Goal: Task Accomplishment & Management: Manage account settings

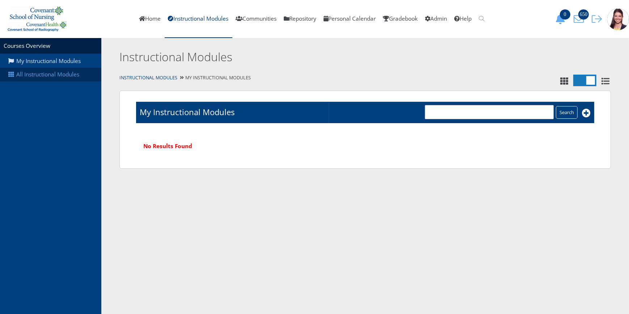
click at [62, 78] on link "All Instructional Modules" at bounding box center [50, 75] width 101 height 14
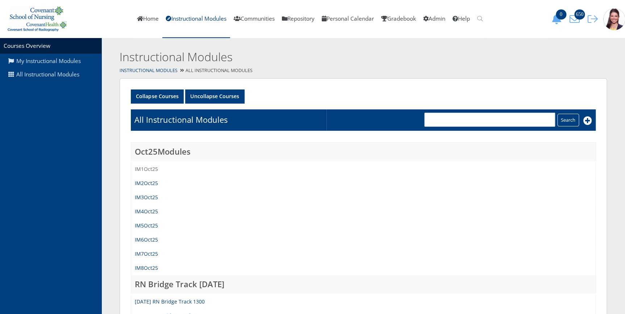
click at [141, 171] on link "IM1Oct25" at bounding box center [146, 169] width 23 height 7
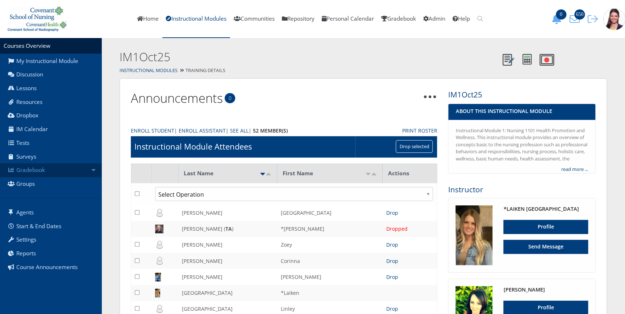
click at [37, 167] on link "Gradebook" at bounding box center [50, 170] width 101 height 14
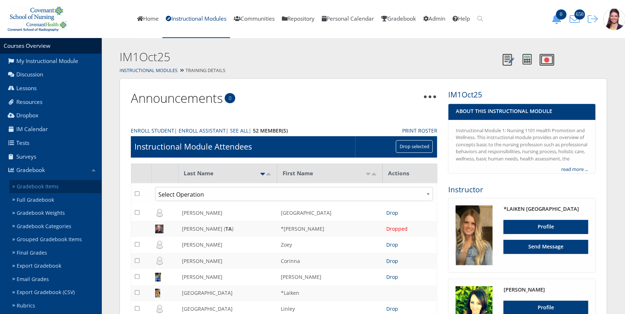
click at [45, 186] on link "Gradebook Items" at bounding box center [55, 186] width 92 height 13
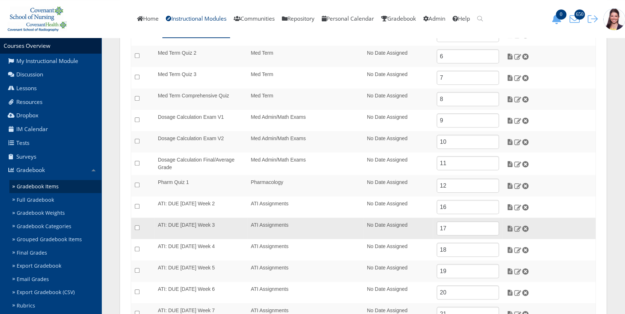
scroll to position [195, 0]
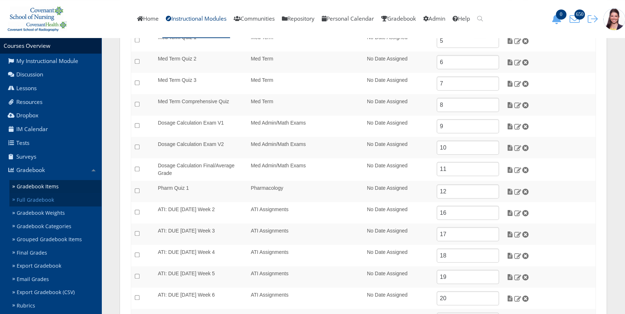
click at [35, 200] on link "Full Gradebook" at bounding box center [55, 199] width 92 height 13
click at [30, 215] on link "Gradebook Weights" at bounding box center [55, 212] width 92 height 13
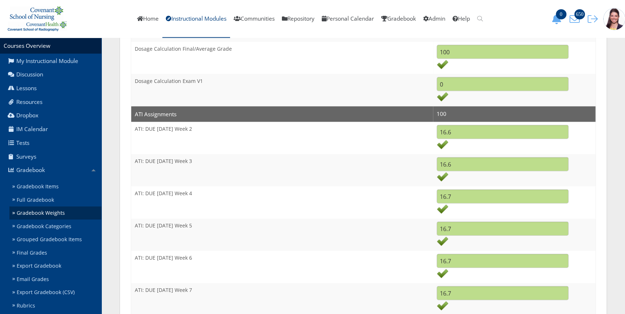
scroll to position [655, 0]
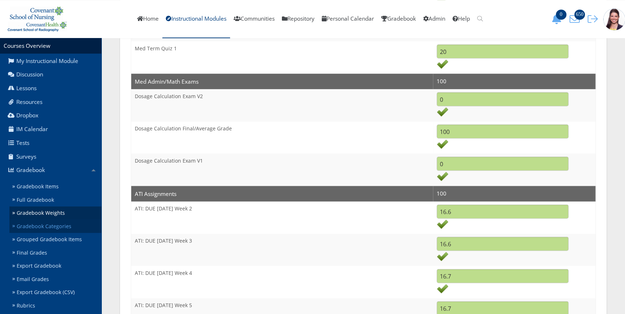
click at [34, 225] on link "Gradebook Categories" at bounding box center [55, 225] width 92 height 13
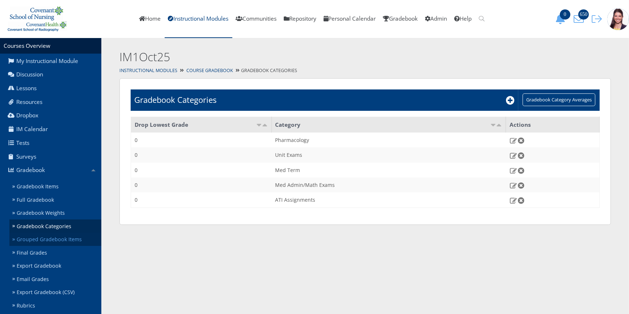
click at [51, 238] on link "Grouped Gradebook Items" at bounding box center [55, 239] width 92 height 13
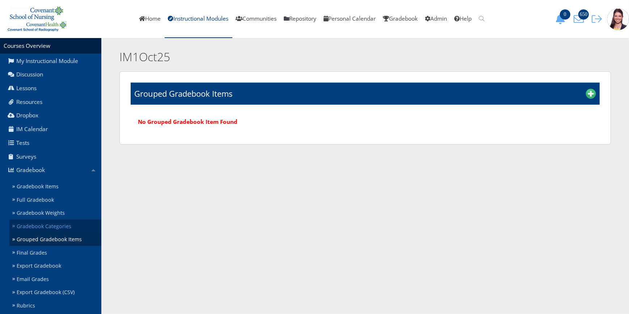
click at [43, 225] on link "Gradebook Categories" at bounding box center [55, 225] width 92 height 13
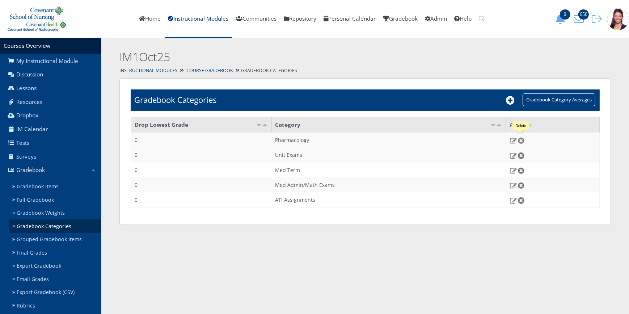
click at [523, 139] on img at bounding box center [522, 140] width 8 height 7
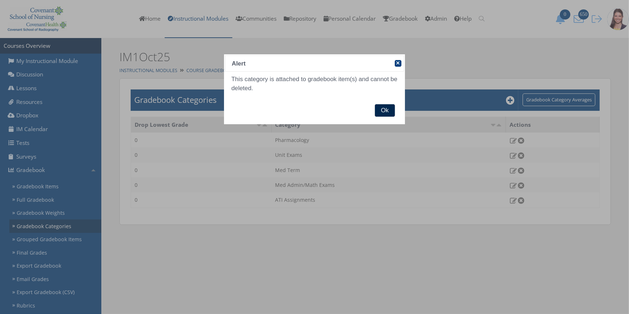
click at [388, 110] on span "Ok" at bounding box center [385, 110] width 20 height 12
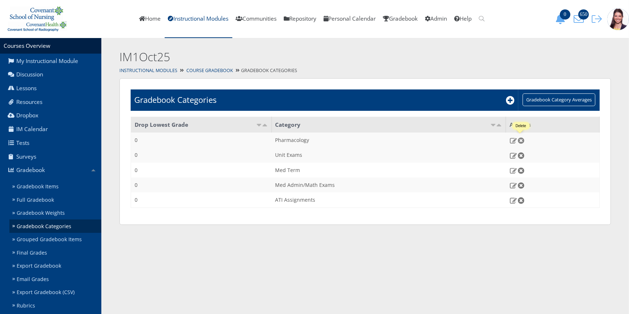
click at [522, 139] on img at bounding box center [522, 140] width 8 height 7
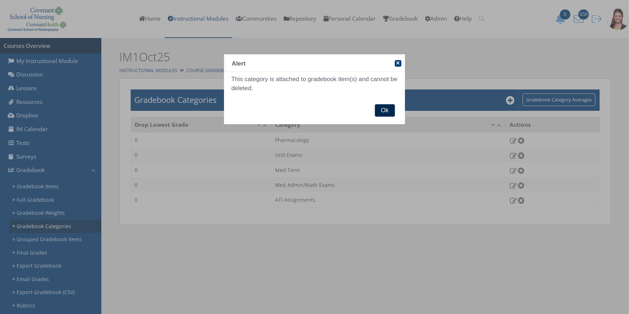
click at [384, 110] on span "Ok" at bounding box center [385, 110] width 20 height 12
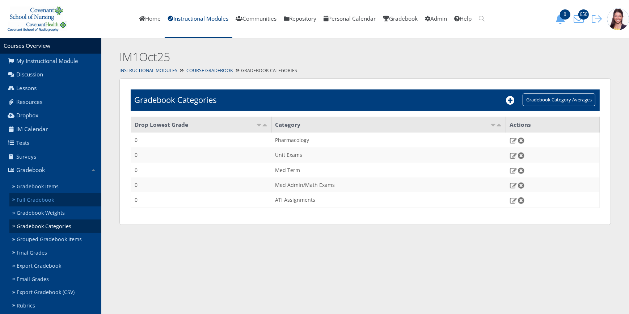
click at [46, 201] on link "Full Gradebook" at bounding box center [55, 199] width 92 height 13
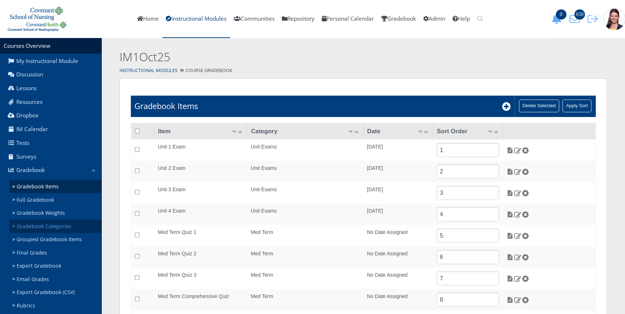
click at [49, 225] on link "Gradebook Categories" at bounding box center [55, 225] width 92 height 13
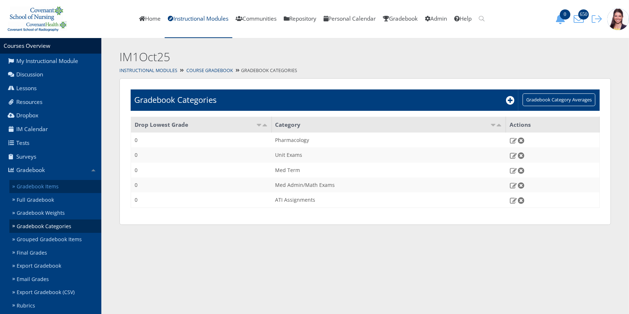
click at [42, 184] on link "Gradebook Items" at bounding box center [55, 186] width 92 height 13
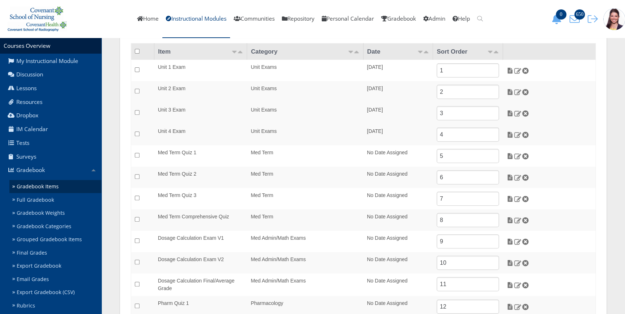
scroll to position [197, 0]
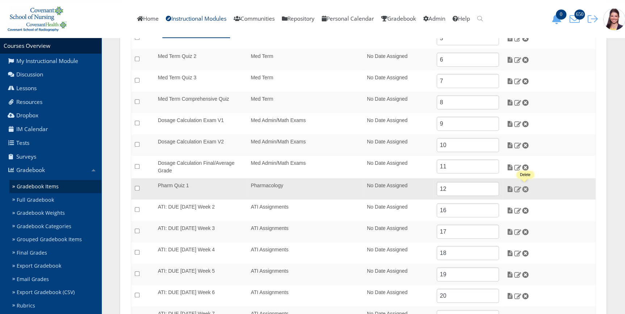
click at [525, 188] on img at bounding box center [525, 189] width 8 height 7
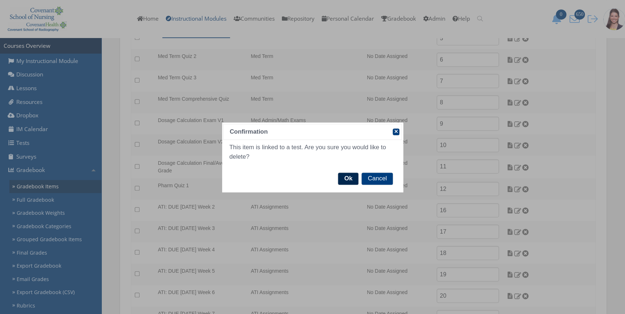
click at [353, 177] on span "Ok" at bounding box center [348, 179] width 20 height 12
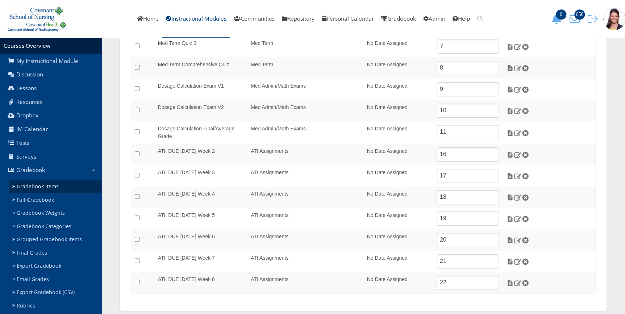
scroll to position [264, 0]
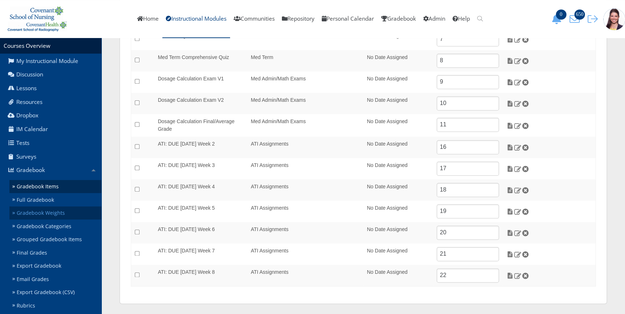
click at [34, 214] on link "Gradebook Weights" at bounding box center [55, 212] width 92 height 13
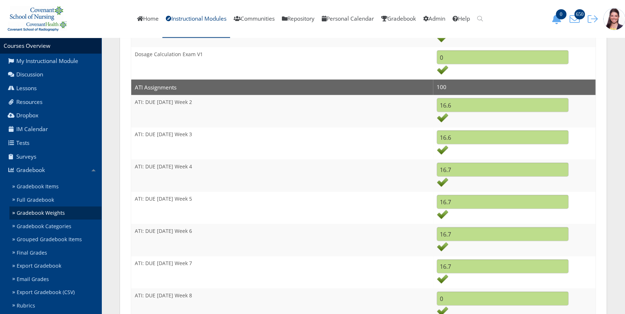
scroll to position [771, 0]
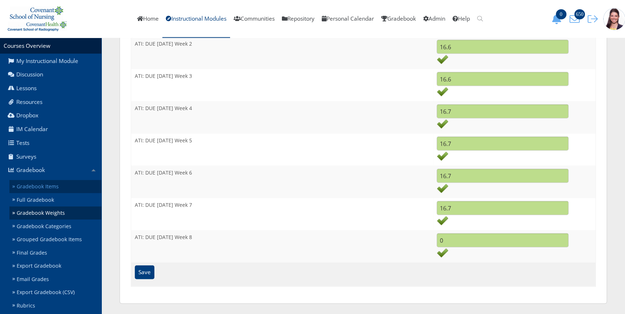
click at [32, 187] on link "Gradebook Items" at bounding box center [55, 186] width 92 height 13
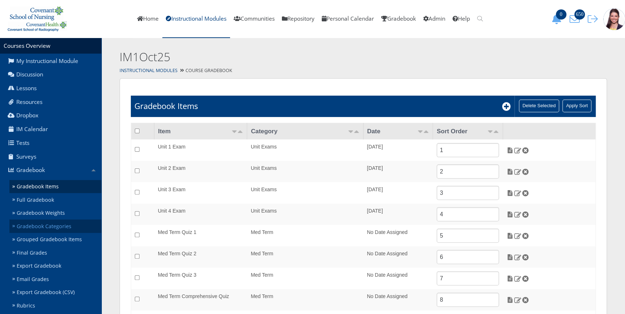
click at [62, 226] on link "Gradebook Categories" at bounding box center [55, 225] width 92 height 13
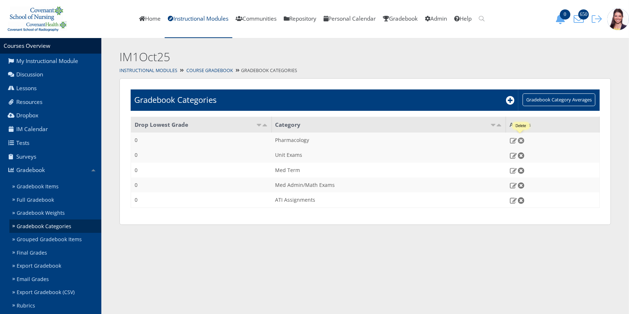
click at [520, 138] on img at bounding box center [522, 140] width 8 height 7
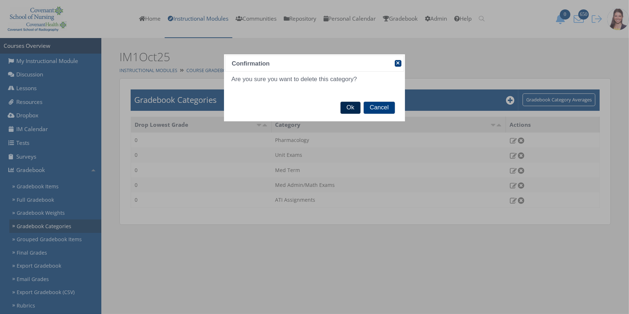
click at [353, 109] on span "Ok" at bounding box center [351, 108] width 20 height 12
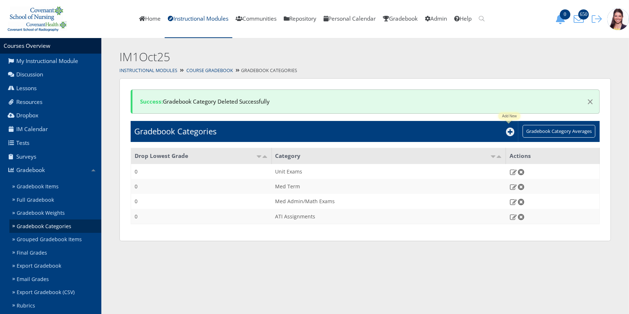
click at [505, 134] on td "Gradebook Categories" at bounding box center [325, 131] width 388 height 21
click at [509, 133] on icon at bounding box center [510, 131] width 9 height 9
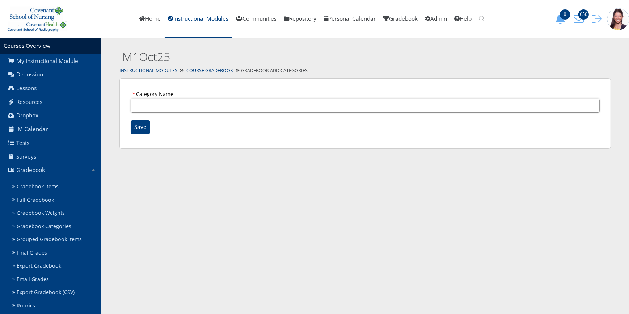
click at [146, 105] on input "Category Name" at bounding box center [365, 106] width 469 height 14
type input "Pharmacology"
click at [142, 129] on input "Save" at bounding box center [141, 127] width 20 height 14
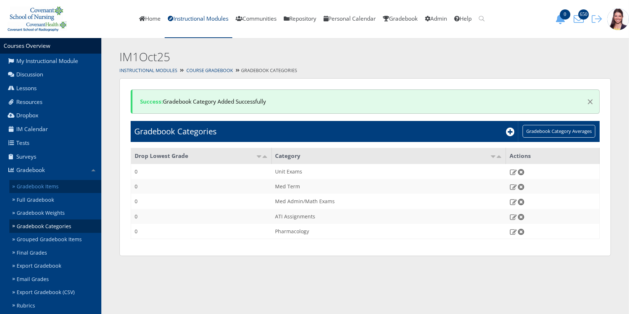
click at [28, 185] on link "Gradebook Items" at bounding box center [55, 186] width 92 height 13
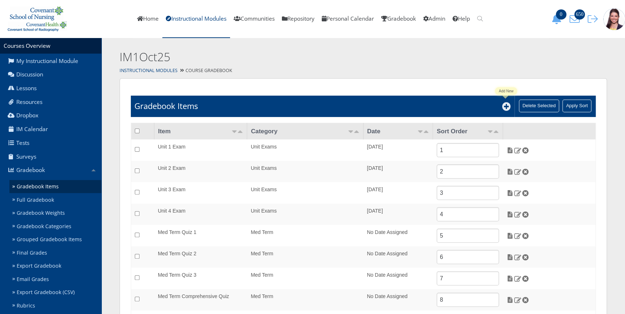
click at [504, 107] on icon at bounding box center [506, 106] width 9 height 9
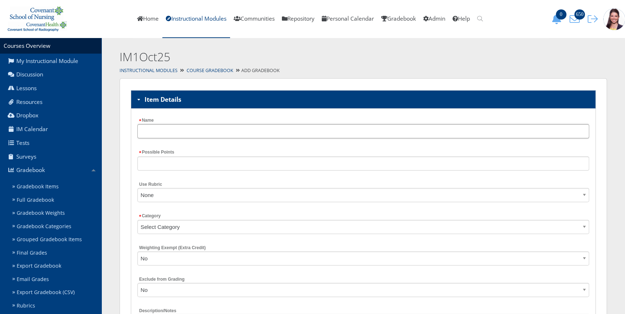
click at [477, 134] on input "Name" at bounding box center [363, 131] width 452 height 14
type input "Pharmacology Quiz 1"
click at [330, 156] on input "Possible Points" at bounding box center [363, 163] width 452 height 14
type input "100"
click at [254, 228] on select "Select Category Unit Exams Med Term Med Admin/Math Exams ATI Assignments Pharma…" at bounding box center [363, 227] width 452 height 14
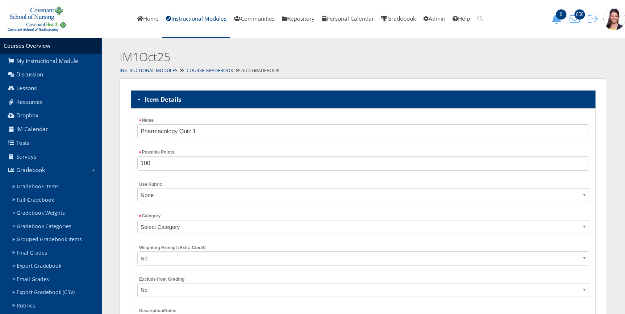
select select "5534"
click at [137, 220] on select "Select Category Unit Exams Med Term Med Admin/Math Exams ATI Assignments Pharma…" at bounding box center [363, 227] width 452 height 14
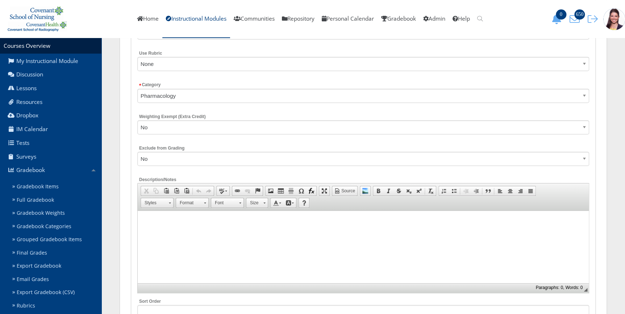
scroll to position [131, 0]
click at [167, 155] on select "No Yes" at bounding box center [363, 158] width 452 height 14
select select "1"
click at [137, 151] on select "No Yes" at bounding box center [363, 158] width 452 height 14
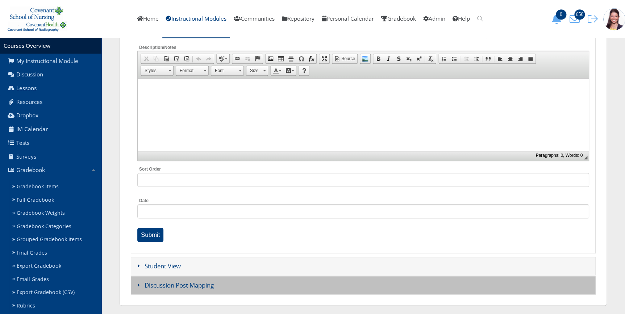
scroll to position [264, 0]
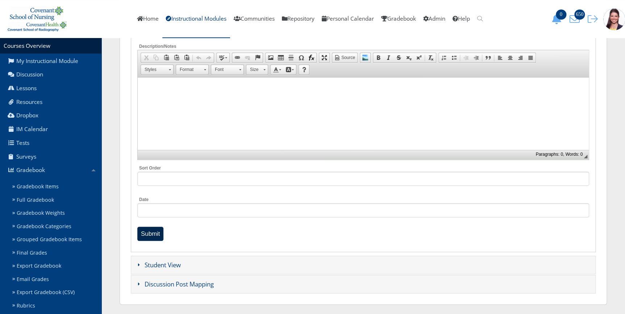
click at [154, 231] on input "Submit" at bounding box center [150, 234] width 26 height 14
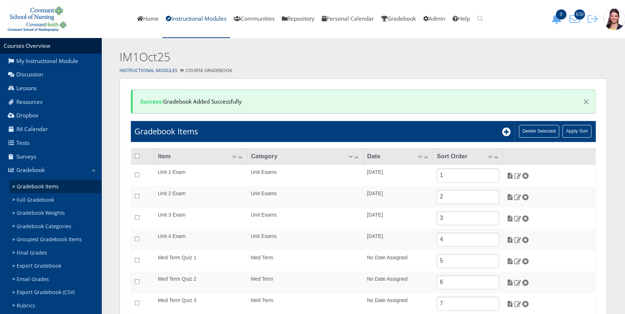
click at [501, 133] on td "Gradebook Items" at bounding box center [323, 131] width 384 height 21
click at [504, 133] on icon at bounding box center [506, 131] width 9 height 9
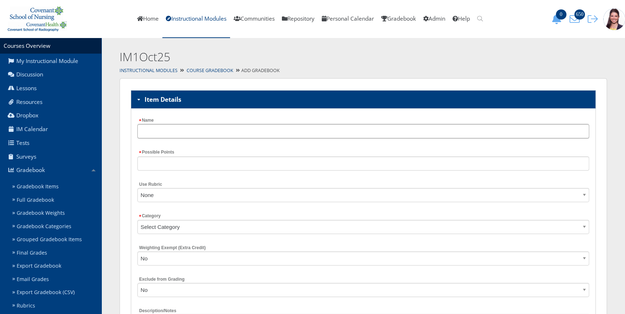
click at [188, 130] on input "Name" at bounding box center [363, 131] width 452 height 14
type input "Pharmacology Quiz 1"
type input "100"
type input "[DATE] 00:00"
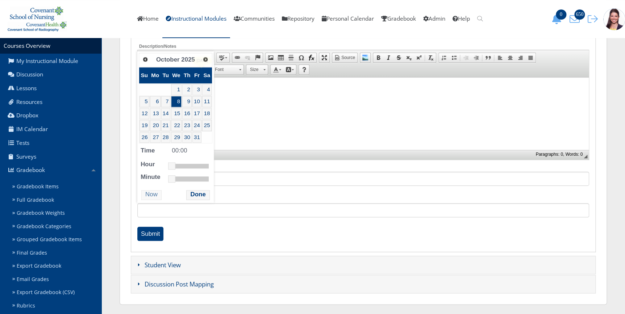
click at [239, 95] on html at bounding box center [362, 86] width 451 height 18
drag, startPoint x: 271, startPoint y: 120, endPoint x: 367, endPoint y: 243, distance: 156.3
click at [271, 95] on html at bounding box center [362, 86] width 451 height 18
click at [159, 193] on button "Now" at bounding box center [151, 195] width 20 height 10
type input "[DATE] 14:28"
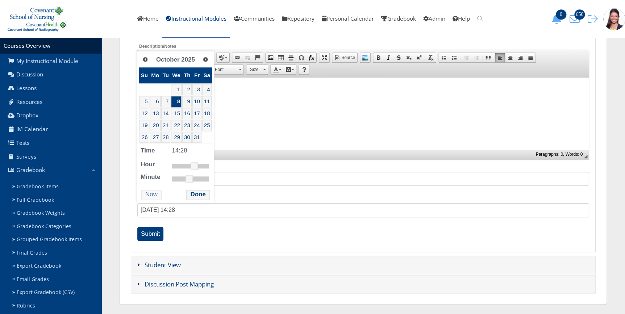
click at [175, 228] on div "Submit" at bounding box center [363, 236] width 452 height 18
drag, startPoint x: 156, startPoint y: 202, endPoint x: 58, endPoint y: 183, distance: 99.7
click at [58, 183] on section "Courses Overview My Instructional Module Discussion Lessons Resources Dropbox I…" at bounding box center [312, 39] width 625 height 531
click at [276, 95] on html at bounding box center [362, 86] width 451 height 18
click at [194, 192] on button "Done" at bounding box center [197, 195] width 23 height 10
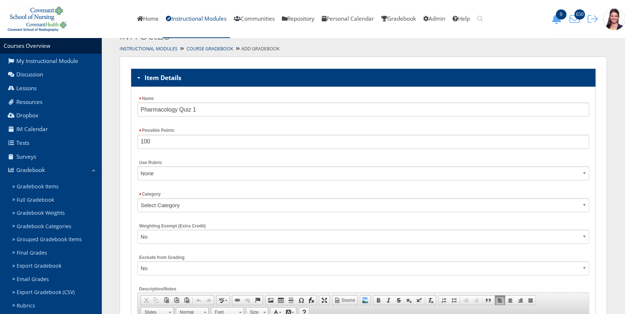
scroll to position [1, 0]
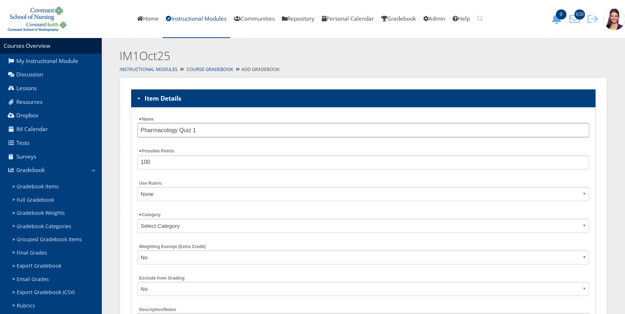
click at [199, 129] on input "Pharmacology Quiz 1" at bounding box center [363, 130] width 452 height 14
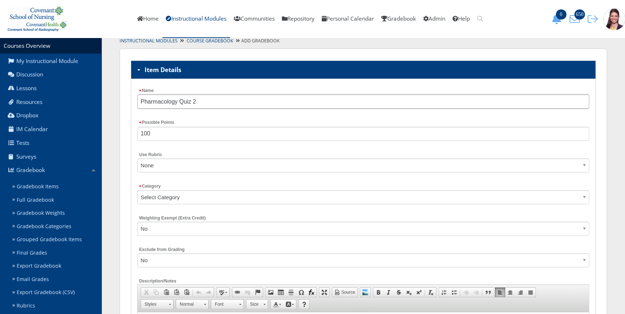
scroll to position [67, 0]
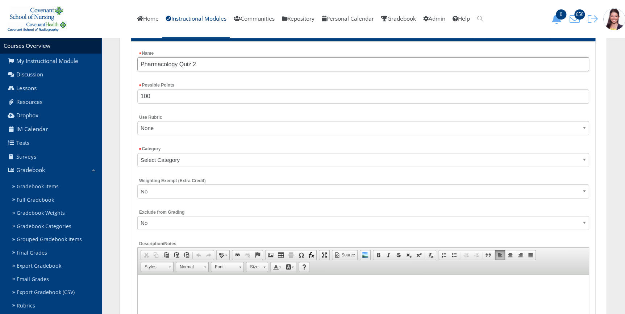
type input "Pharmacology Quiz 2"
click at [185, 161] on select "Select Category Unit Exams Med Term Med Admin/Math Exams ATI Assignments Pharma…" at bounding box center [363, 160] width 452 height 14
select select "5534"
click at [137, 153] on select "Select Category Unit Exams Med Term Med Admin/Math Exams ATI Assignments Pharma…" at bounding box center [363, 160] width 452 height 14
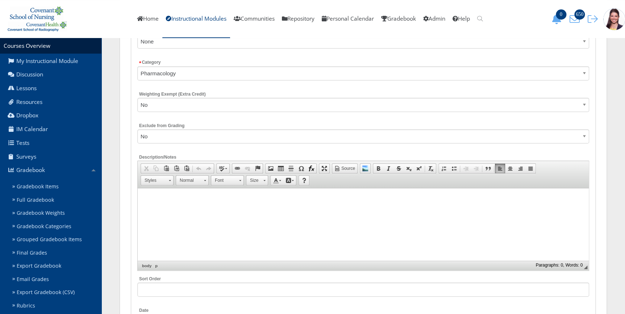
scroll to position [166, 0]
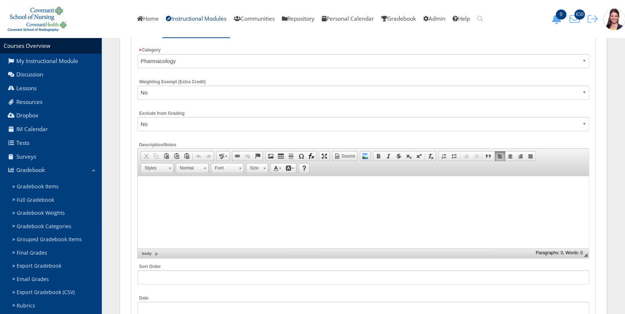
click at [222, 124] on select "No Yes" at bounding box center [363, 124] width 452 height 14
select select "1"
click at [137, 117] on select "No Yes" at bounding box center [363, 124] width 452 height 14
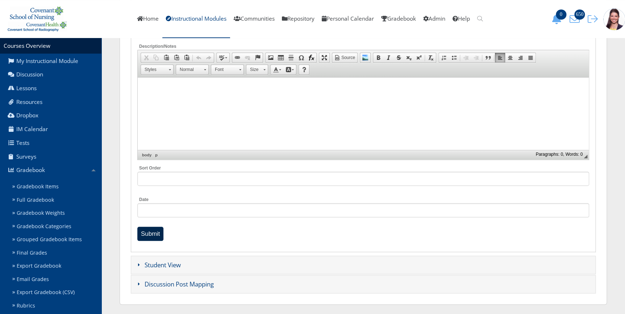
click at [158, 233] on input "Submit" at bounding box center [150, 234] width 26 height 14
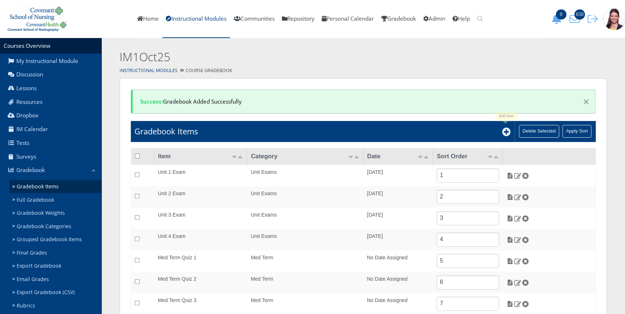
click at [506, 131] on icon at bounding box center [506, 131] width 9 height 9
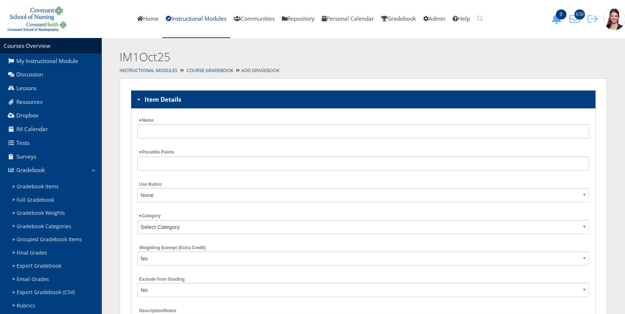
click at [160, 122] on div "Name" at bounding box center [363, 130] width 452 height 28
drag, startPoint x: 162, startPoint y: 128, endPoint x: 164, endPoint y: 133, distance: 5.0
click at [162, 128] on input "Name" at bounding box center [363, 131] width 452 height 14
type input "Pharmacology Quiz 2"
type input "100"
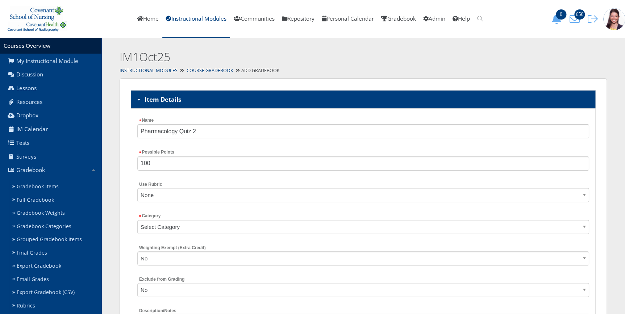
type input "10/08/2025 00:00"
drag, startPoint x: 196, startPoint y: 131, endPoint x: 199, endPoint y: 133, distance: 4.4
click at [196, 131] on input "Pharmacology Quiz 2" at bounding box center [363, 131] width 452 height 14
type input "Pharmacology Quiz 3"
click at [336, 145] on div "Name Pharmacology Quiz 3 Possible Points 100 Use Rubric None Category Select Ca…" at bounding box center [363, 313] width 465 height 408
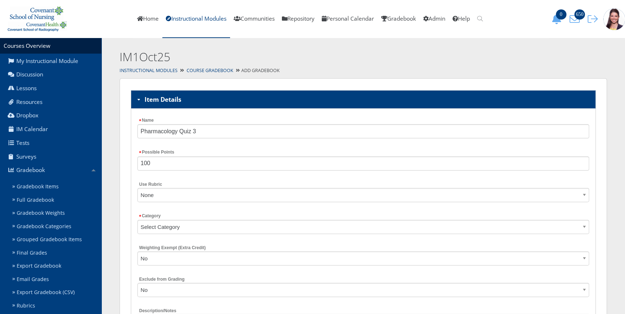
scroll to position [99, 0]
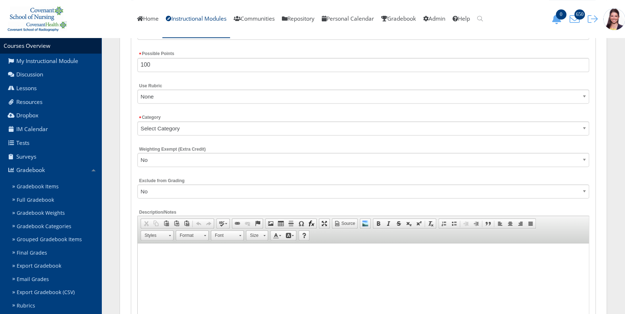
click at [180, 124] on select "Select Category Unit Exams Med Term Med Admin/Math Exams ATI Assignments Pharma…" at bounding box center [363, 128] width 452 height 14
select select "5534"
click at [137, 121] on select "Select Category Unit Exams Med Term Med Admin/Math Exams ATI Assignments Pharma…" at bounding box center [363, 128] width 452 height 14
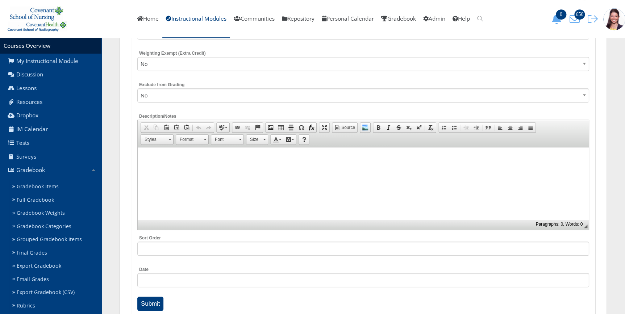
scroll to position [197, 0]
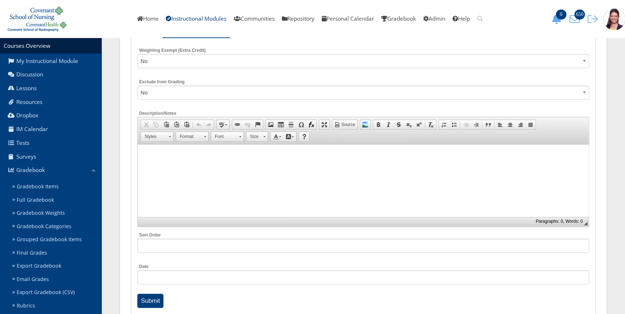
click at [185, 92] on select "No Yes" at bounding box center [363, 92] width 452 height 14
select select "1"
click at [137, 85] on select "No Yes" at bounding box center [363, 92] width 452 height 14
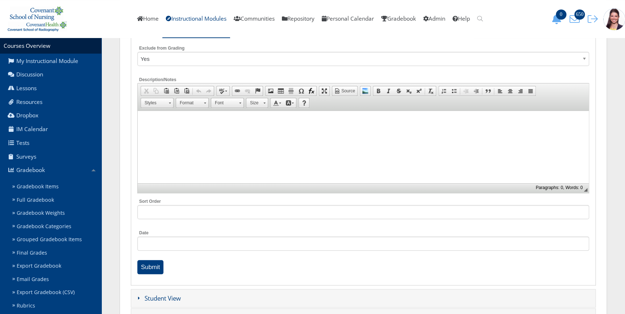
scroll to position [264, 0]
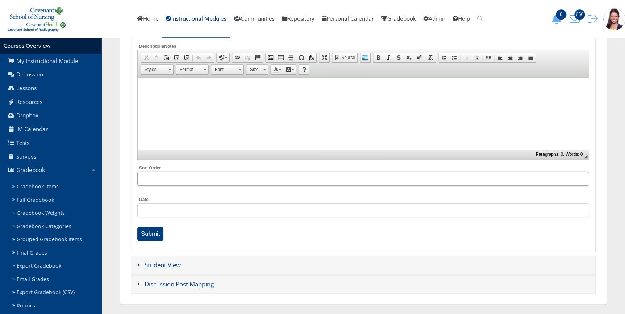
click at [163, 174] on input "Sort Order" at bounding box center [363, 179] width 452 height 14
click at [158, 212] on input "Date" at bounding box center [363, 210] width 452 height 14
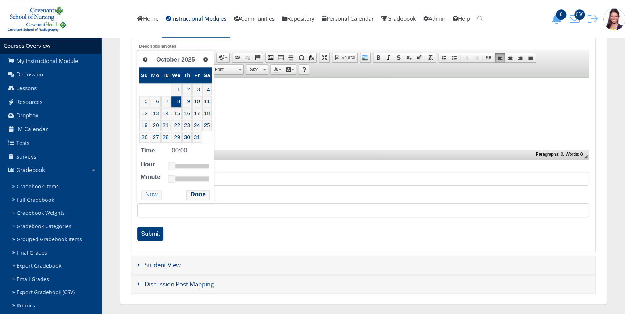
drag, startPoint x: 262, startPoint y: 126, endPoint x: 399, endPoint y: 236, distance: 176.0
click at [262, 95] on html at bounding box center [362, 86] width 451 height 18
click at [238, 220] on div "Date" at bounding box center [363, 209] width 452 height 28
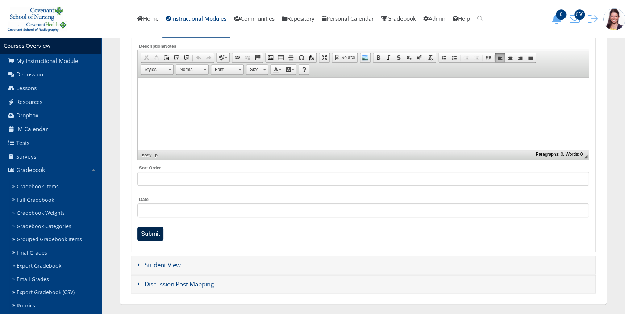
click at [152, 230] on input "Submit" at bounding box center [150, 234] width 26 height 14
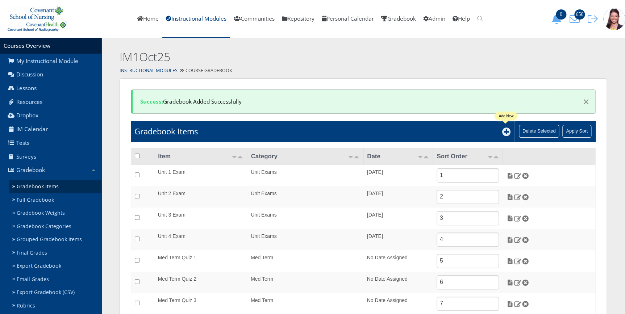
click at [505, 129] on icon at bounding box center [506, 131] width 9 height 9
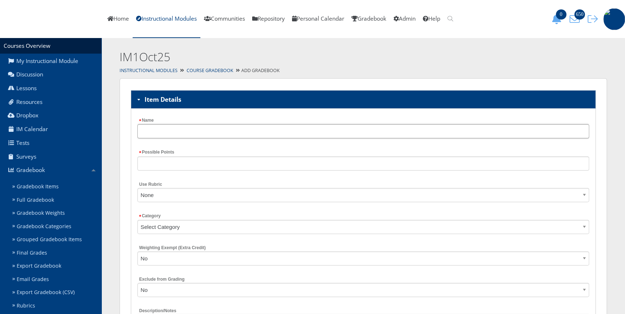
click at [190, 126] on input "Name" at bounding box center [363, 131] width 452 height 14
type input "Pharmacology Quiz 3"
type input "100"
type input "10/08/2025 00:00"
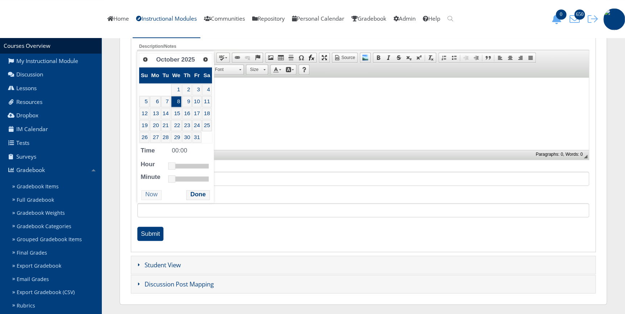
click at [261, 95] on html at bounding box center [362, 86] width 451 height 18
click at [268, 95] on html at bounding box center [362, 86] width 451 height 18
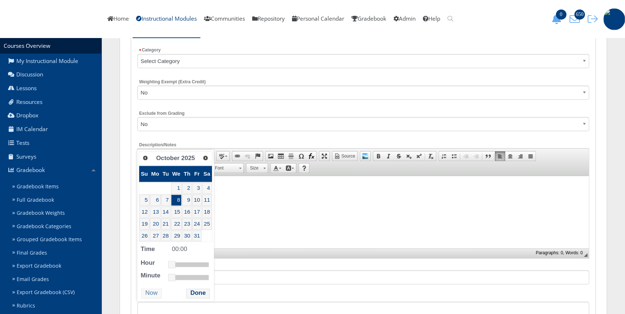
drag, startPoint x: 255, startPoint y: 60, endPoint x: 248, endPoint y: 65, distance: 7.8
click at [255, 60] on select "Select Category Unit Exams Med Term Med Admin/Math Exams ATI Assignments Pharma…" at bounding box center [363, 61] width 452 height 14
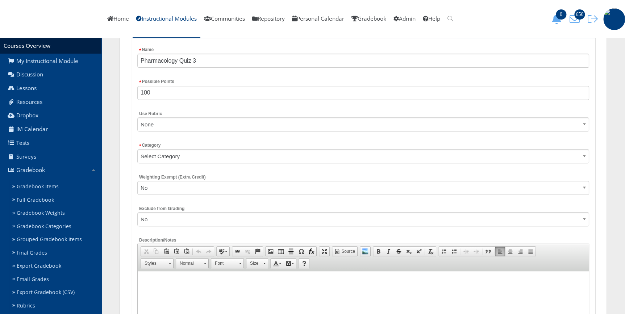
scroll to position [67, 0]
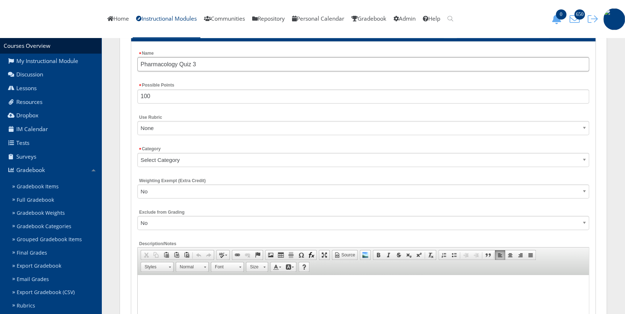
click at [223, 58] on input "Pharmacology Quiz 3" at bounding box center [363, 64] width 452 height 14
type input "Pharmacology Comp"
click at [220, 158] on select "Select Category Unit Exams Med Term Med Admin/Math Exams ATI Assignments Pharma…" at bounding box center [363, 160] width 452 height 14
select select "5534"
click at [137, 153] on select "Select Category Unit Exams Med Term Med Admin/Math Exams ATI Assignments Pharma…" at bounding box center [363, 160] width 452 height 14
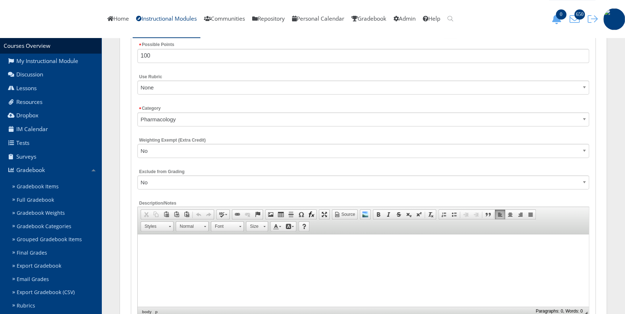
scroll to position [199, 0]
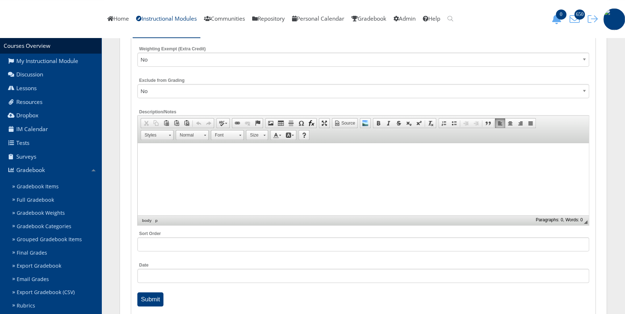
click at [180, 92] on select "No Yes" at bounding box center [363, 91] width 452 height 14
select select "1"
click at [137, 84] on select "No Yes" at bounding box center [363, 91] width 452 height 14
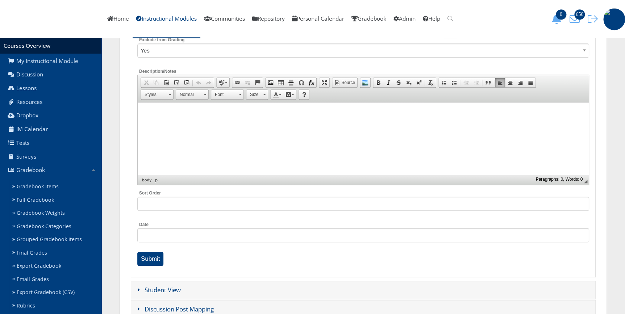
scroll to position [264, 0]
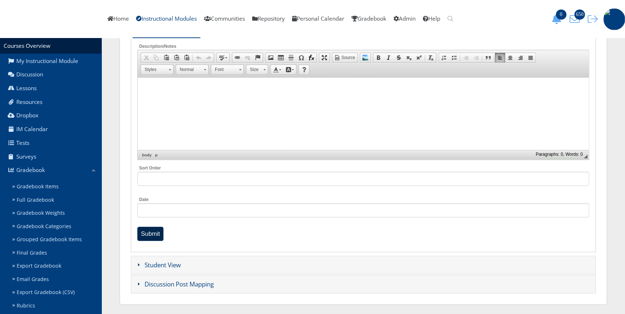
click at [152, 232] on input "Submit" at bounding box center [150, 234] width 26 height 14
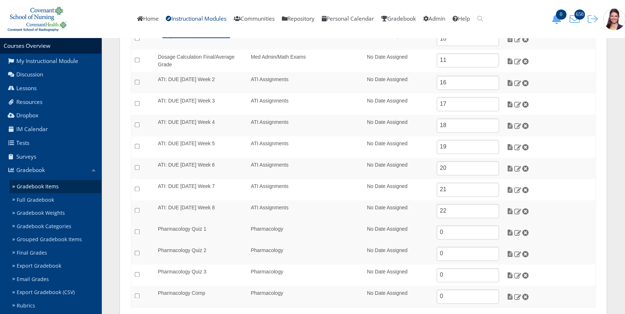
scroll to position [350, 0]
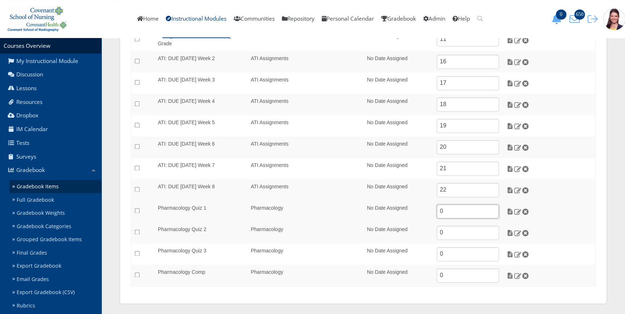
drag, startPoint x: 445, startPoint y: 212, endPoint x: 436, endPoint y: 214, distance: 9.9
click at [436, 214] on td "0" at bounding box center [468, 211] width 70 height 21
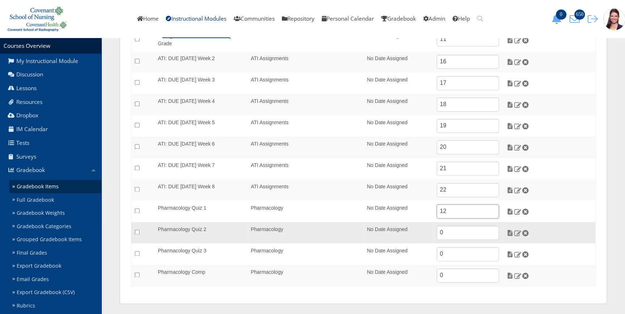
type input "12"
drag, startPoint x: 446, startPoint y: 231, endPoint x: 421, endPoint y: 235, distance: 25.3
click at [427, 233] on tr "Pharmacology Quiz 2 Pharmacology No Date Assigned 0" at bounding box center [363, 232] width 464 height 21
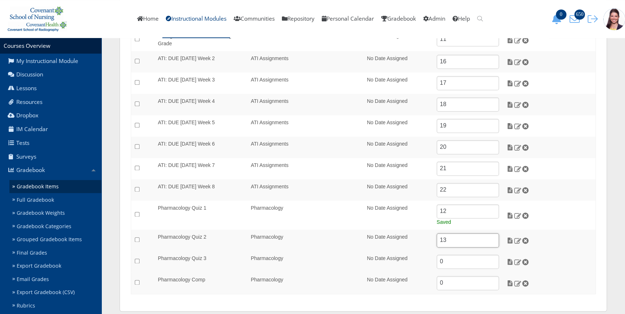
type input "13"
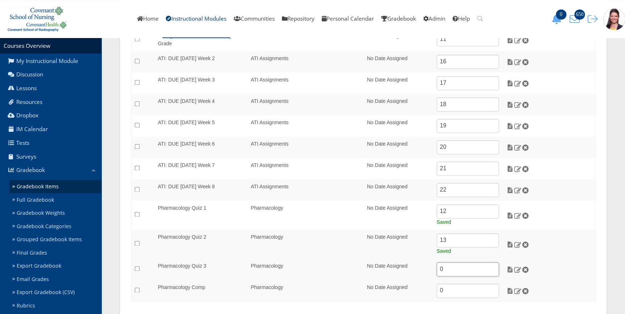
drag, startPoint x: 454, startPoint y: 259, endPoint x: 427, endPoint y: 261, distance: 26.5
click at [428, 261] on tr "Pharmacology Quiz 3 Pharmacology No Date Assigned 0" at bounding box center [363, 269] width 464 height 21
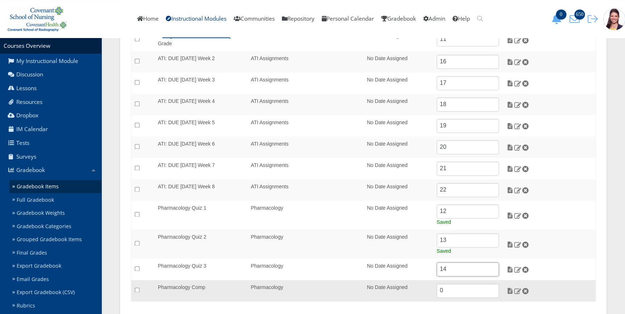
type input "14"
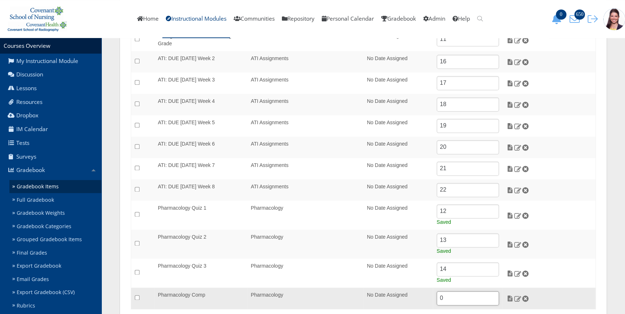
drag, startPoint x: 451, startPoint y: 284, endPoint x: 422, endPoint y: 288, distance: 30.0
click at [422, 288] on tr "Pharmacology Comp Pharmacology No Date Assigned 0" at bounding box center [363, 299] width 464 height 22
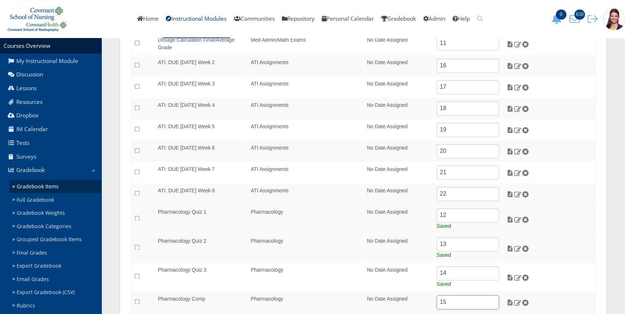
scroll to position [373, 0]
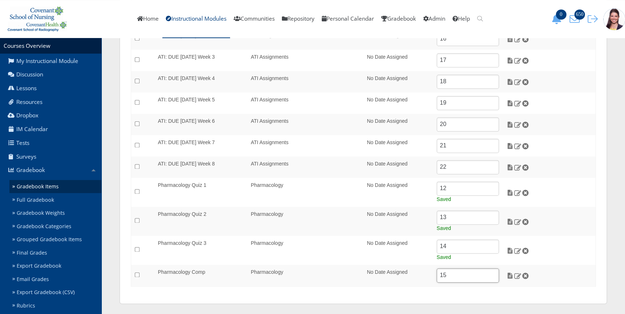
type input "15"
click at [295, 291] on div "Success: Gradebook Added Successfully × Gradebook Items Delete Selected Apply S…" at bounding box center [363, 5] width 487 height 598
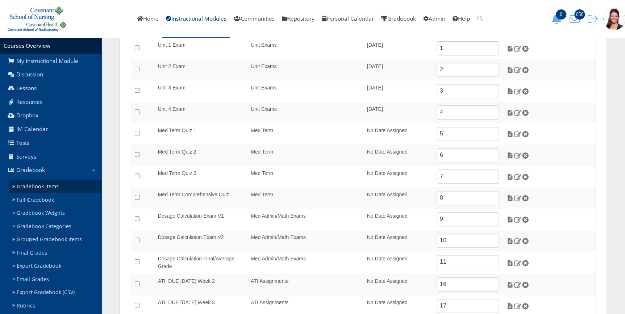
scroll to position [117, 0]
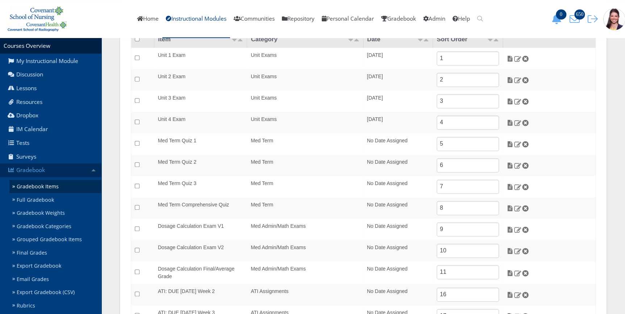
click at [37, 170] on link "Gradebook" at bounding box center [50, 170] width 101 height 14
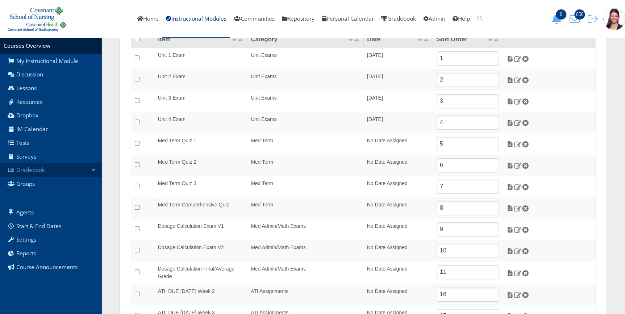
click at [38, 171] on link "Gradebook" at bounding box center [50, 170] width 101 height 14
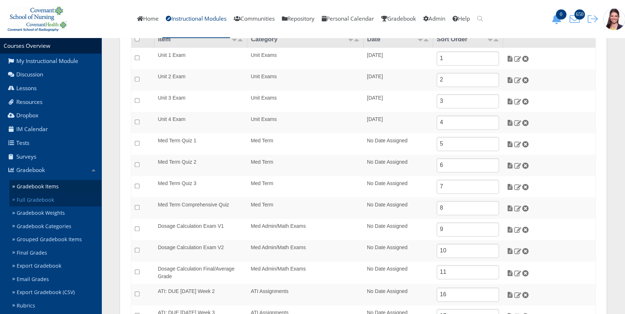
click at [37, 199] on link "Full Gradebook" at bounding box center [55, 199] width 92 height 13
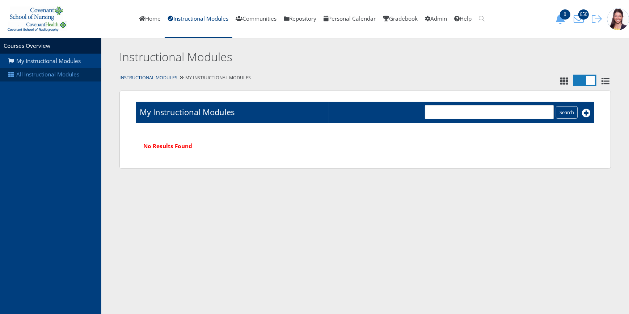
click at [82, 75] on link "All Instructional Modules" at bounding box center [50, 75] width 101 height 14
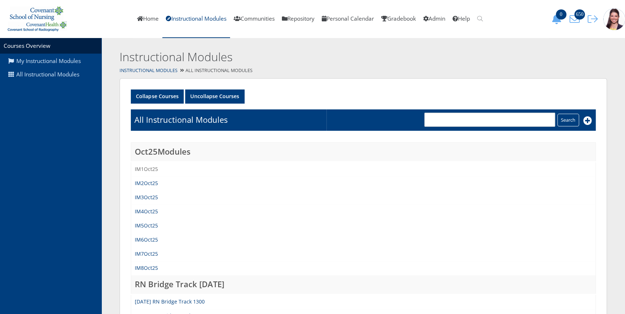
click at [146, 167] on link "IM1Oct25" at bounding box center [146, 169] width 23 height 7
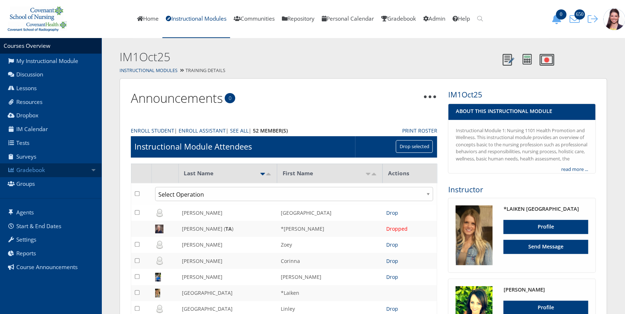
click at [28, 170] on link "Gradebook" at bounding box center [50, 170] width 101 height 14
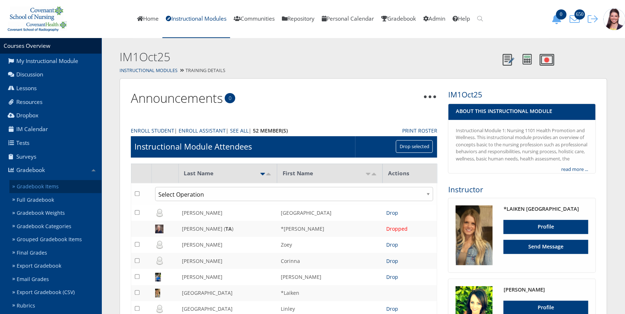
click at [33, 188] on link "Gradebook Items" at bounding box center [55, 186] width 92 height 13
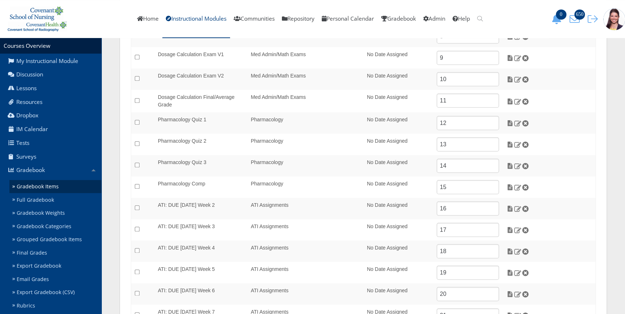
scroll to position [325, 0]
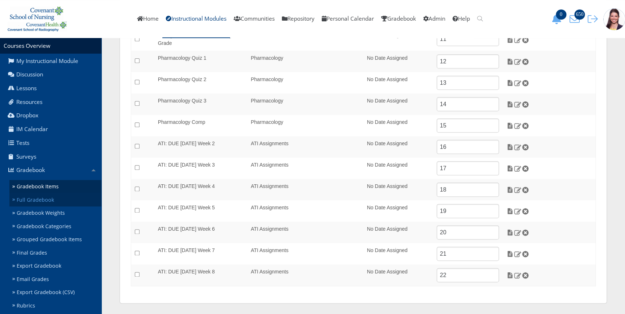
click at [38, 198] on link "Full Gradebook" at bounding box center [55, 199] width 92 height 13
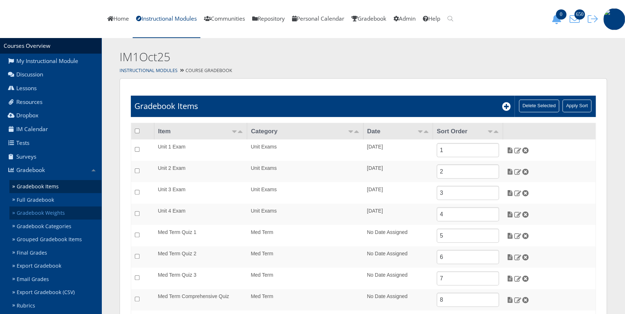
click at [38, 210] on link "Gradebook Weights" at bounding box center [55, 212] width 92 height 13
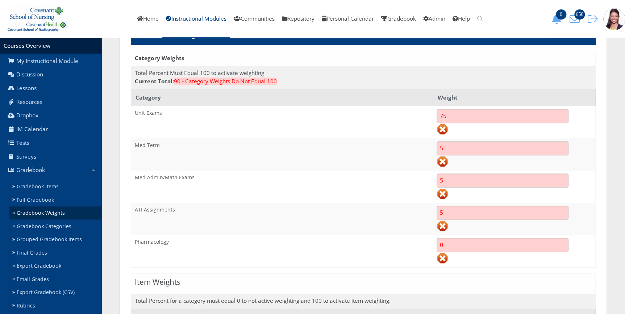
scroll to position [66, 0]
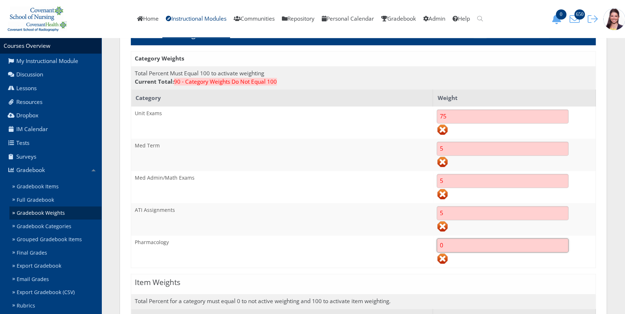
click at [449, 243] on input "0" at bounding box center [502, 245] width 132 height 14
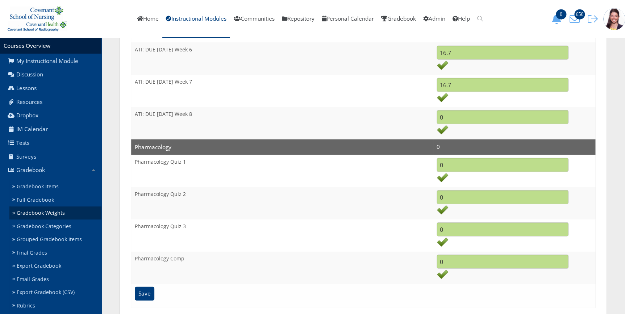
scroll to position [883, 0]
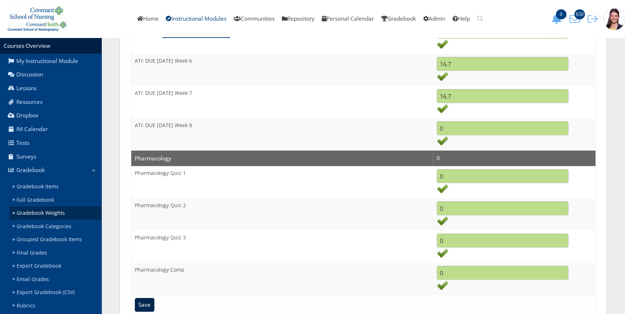
type input "10"
click at [145, 306] on input "Save" at bounding box center [145, 305] width 20 height 14
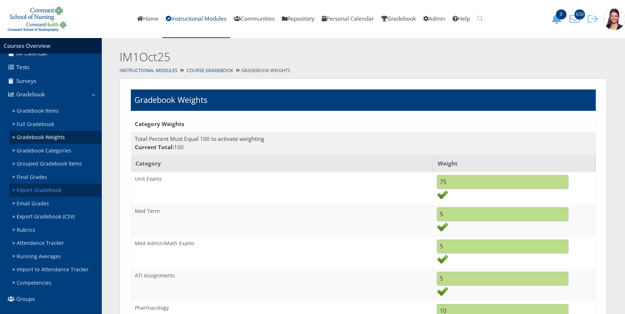
scroll to position [99, 0]
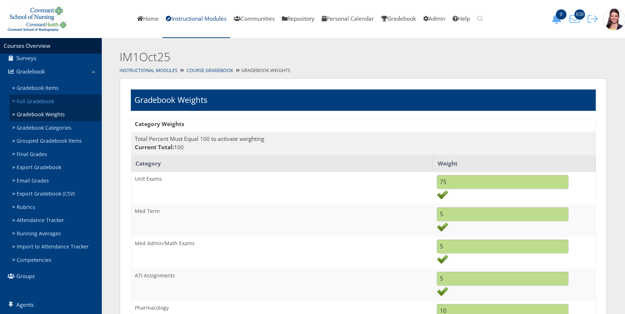
click at [36, 102] on link "Full Gradebook" at bounding box center [55, 101] width 92 height 13
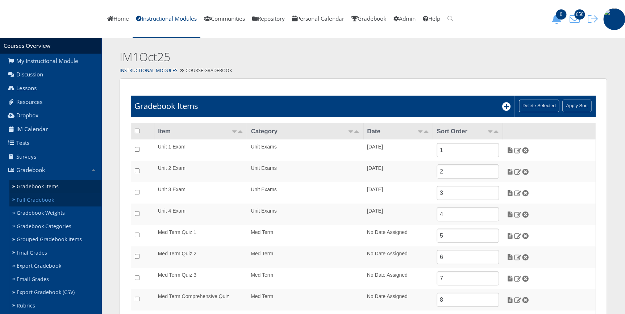
click at [35, 198] on link "Full Gradebook" at bounding box center [55, 199] width 92 height 13
click at [336, 47] on div "IM1Oct25" at bounding box center [362, 51] width 523 height 27
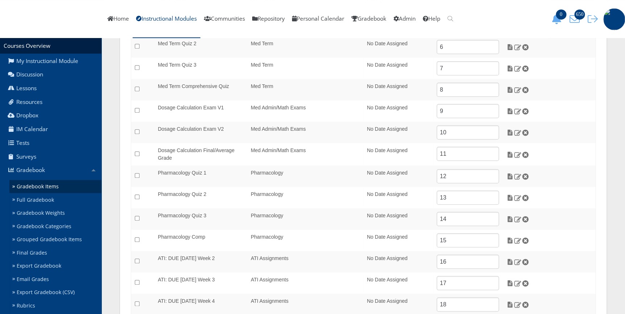
scroll to position [193, 0]
